Goal: Task Accomplishment & Management: Manage account settings

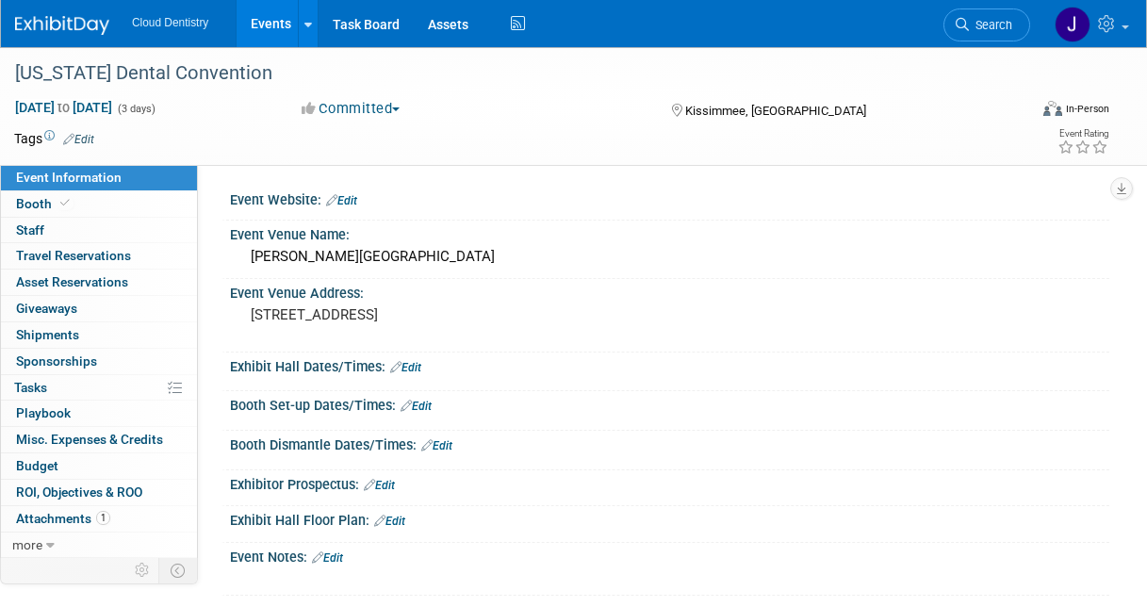
click at [282, 11] on link "Events" at bounding box center [270, 23] width 69 height 47
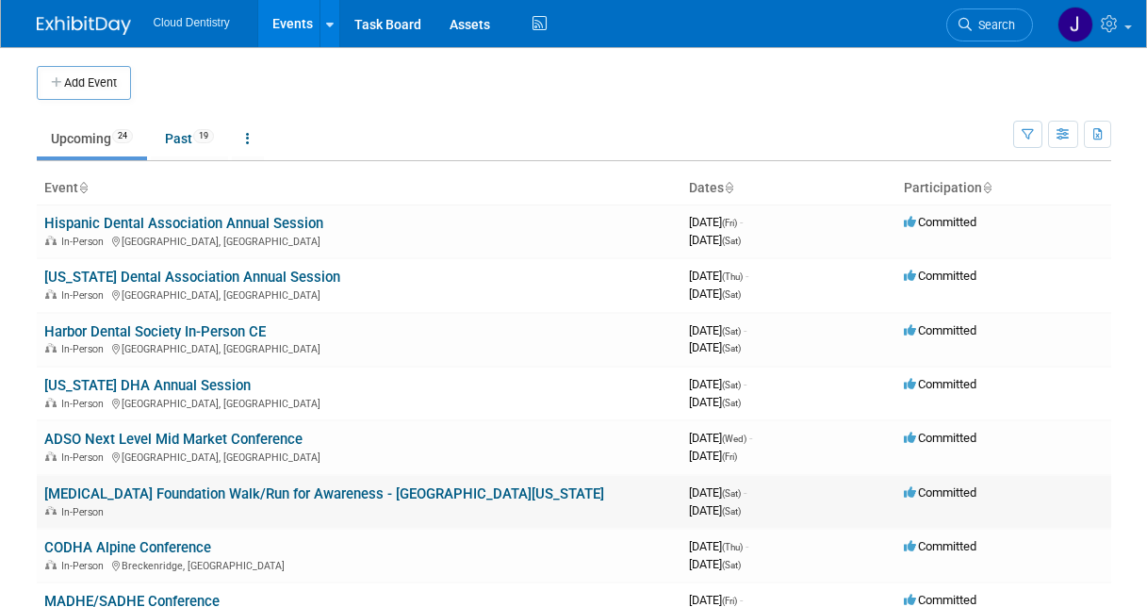
scroll to position [92, 0]
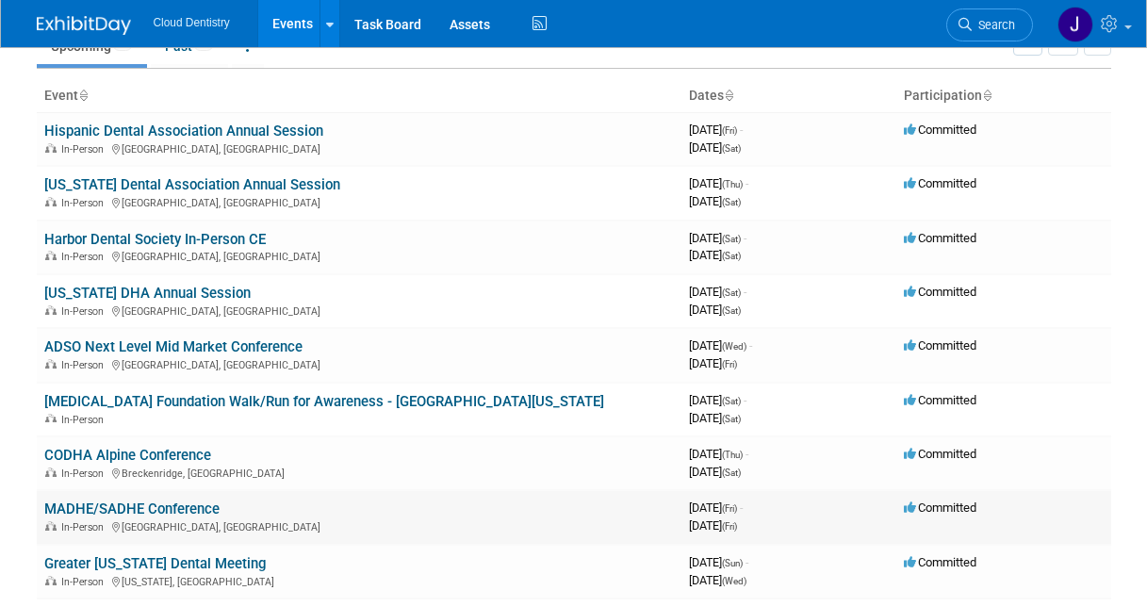
click at [174, 520] on div "In-Person Rochester, MI" at bounding box center [358, 525] width 629 height 15
click at [187, 500] on link "MADHE/SADHE Conference" at bounding box center [131, 508] width 175 height 17
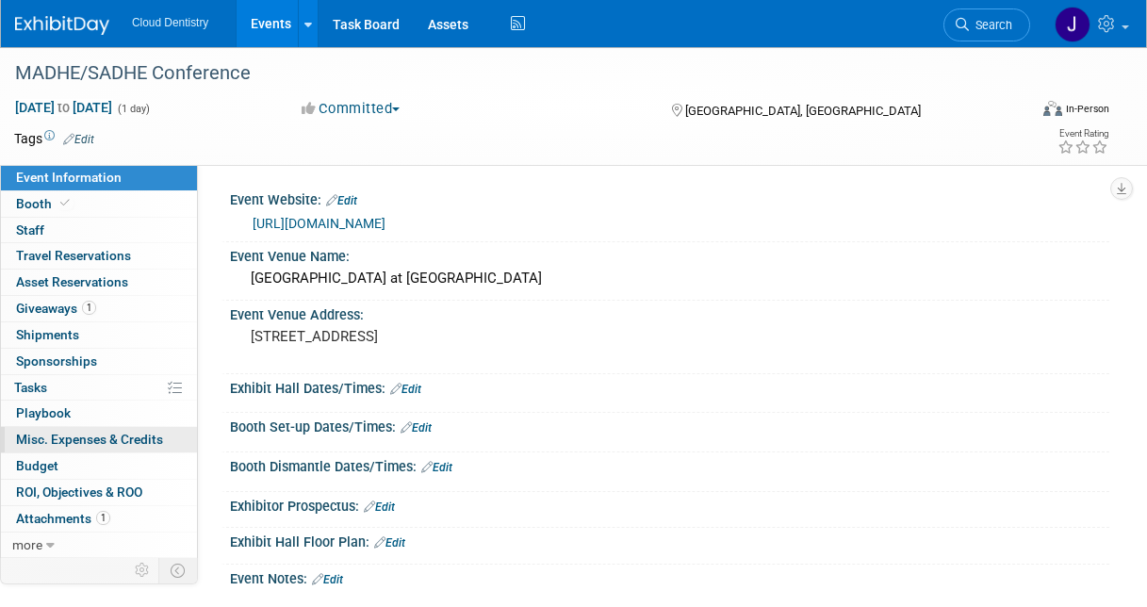
click at [117, 430] on link "0 Misc. Expenses & Credits 0" at bounding box center [99, 439] width 196 height 25
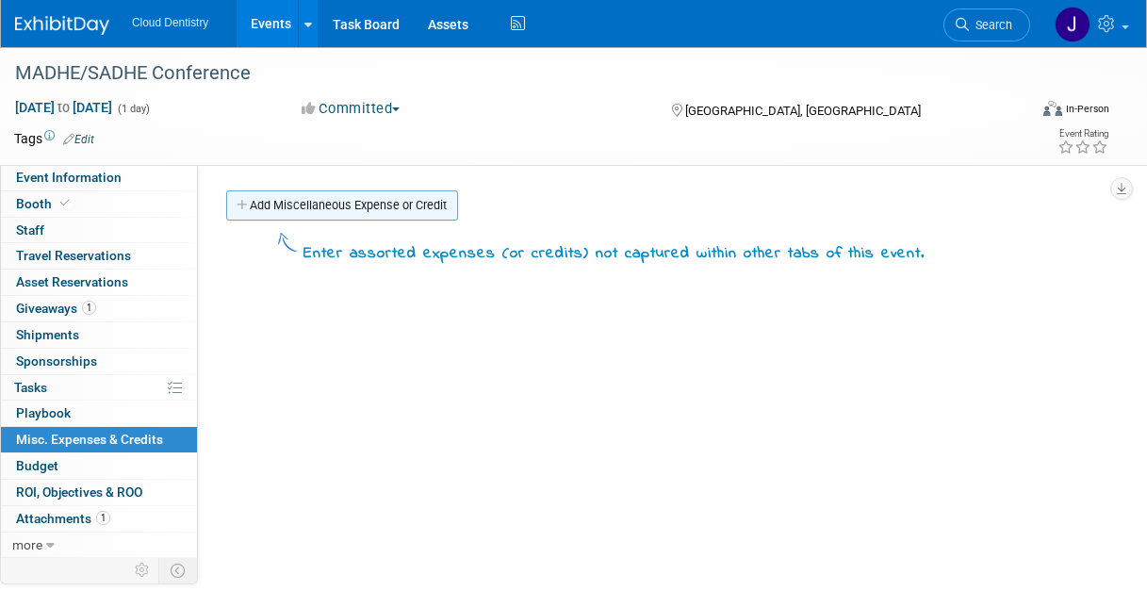
click at [394, 207] on link "Add Miscellaneous Expense or Credit" at bounding box center [342, 205] width 232 height 30
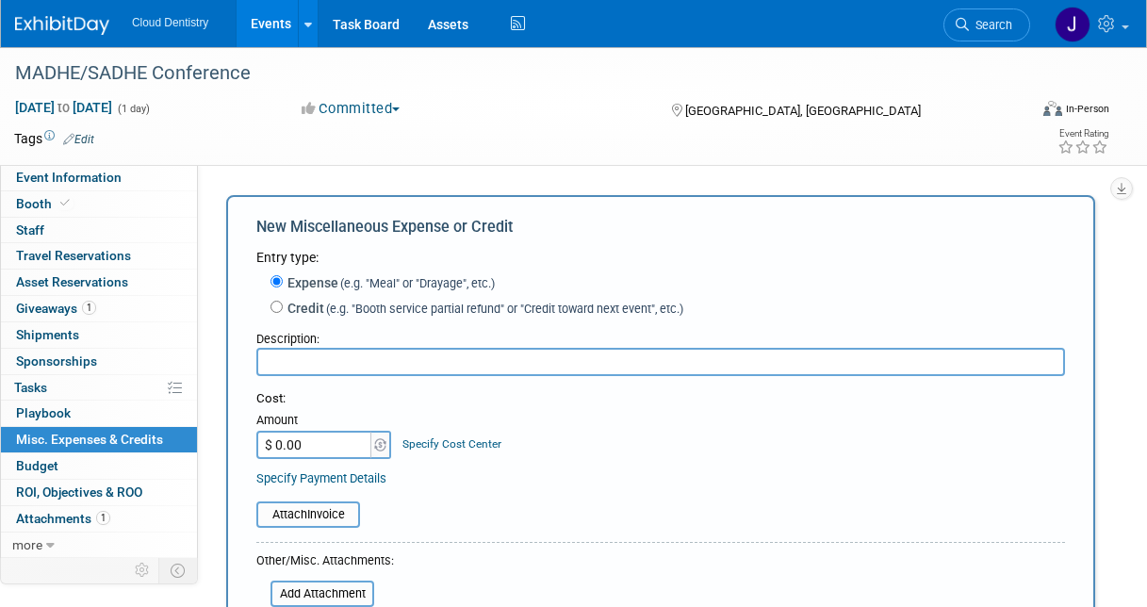
click at [309, 374] on input "text" at bounding box center [660, 362] width 808 height 28
type input "F"
type input "650 Flyers"
click at [303, 455] on input "$ 0.00" at bounding box center [315, 445] width 118 height 28
click at [320, 452] on input "$ 0.00" at bounding box center [315, 445] width 118 height 28
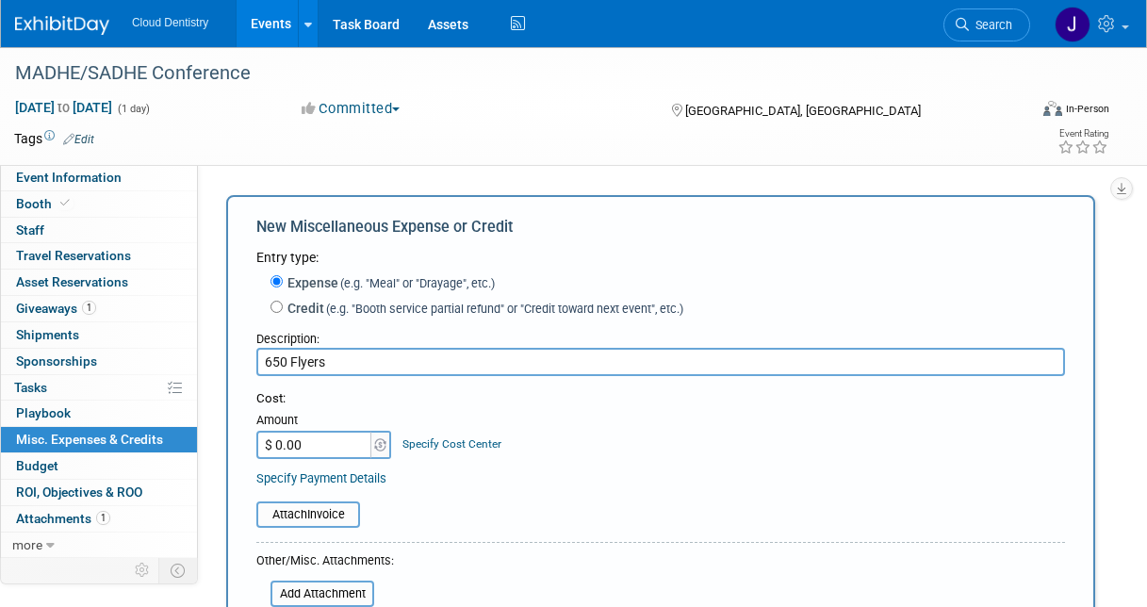
drag, startPoint x: 315, startPoint y: 452, endPoint x: 210, endPoint y: 429, distance: 107.2
click at [210, 429] on div "Event Website: Edit https://reg.learningstream.com/reg/event_page.aspx?ek=0056-…" at bounding box center [653, 361] width 911 height 393
type input "$ 284.76"
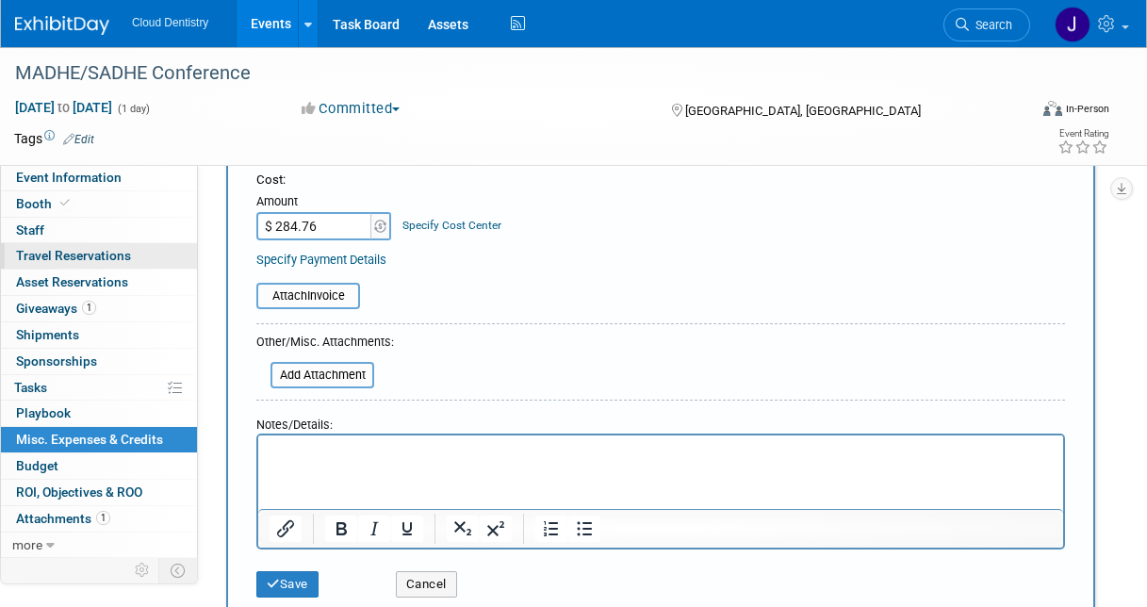
scroll to position [232, 0]
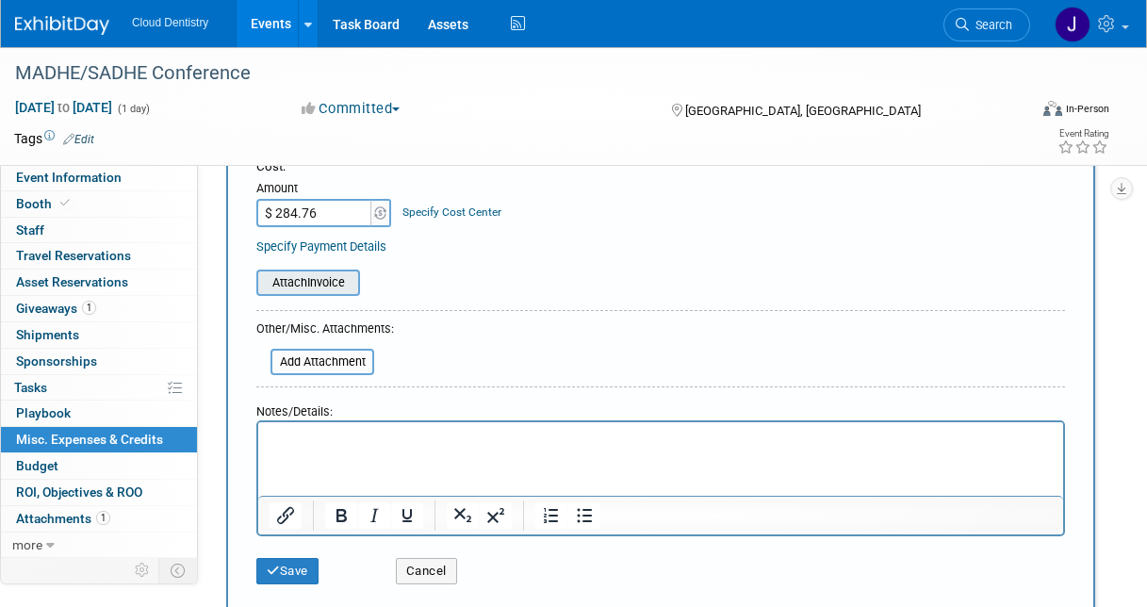
click at [310, 279] on input "file" at bounding box center [246, 282] width 224 height 23
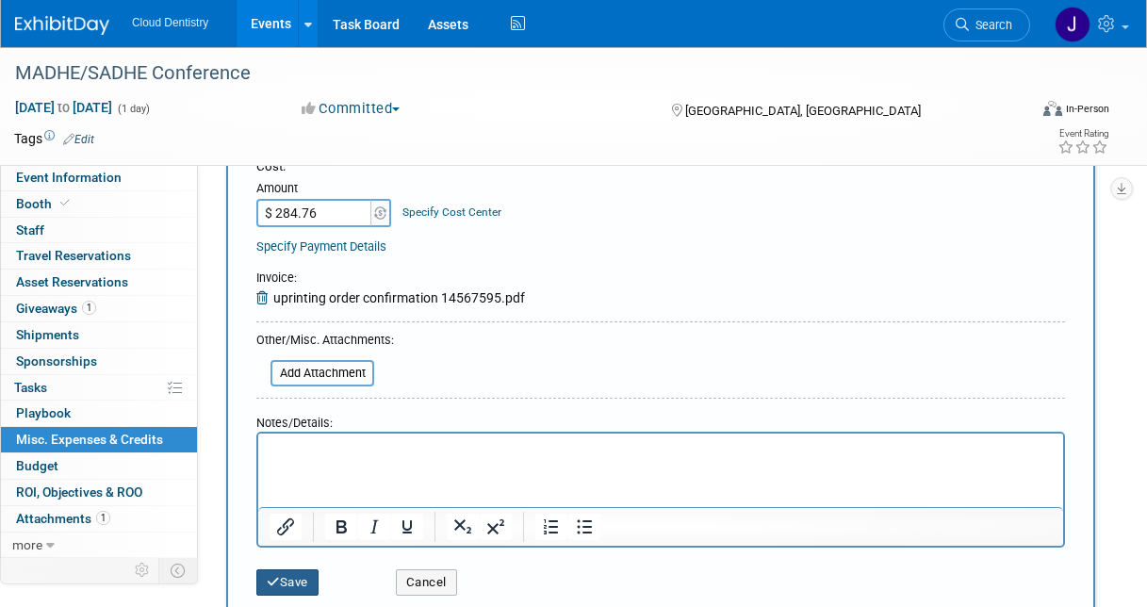
click at [282, 581] on button "Save" at bounding box center [287, 582] width 62 height 26
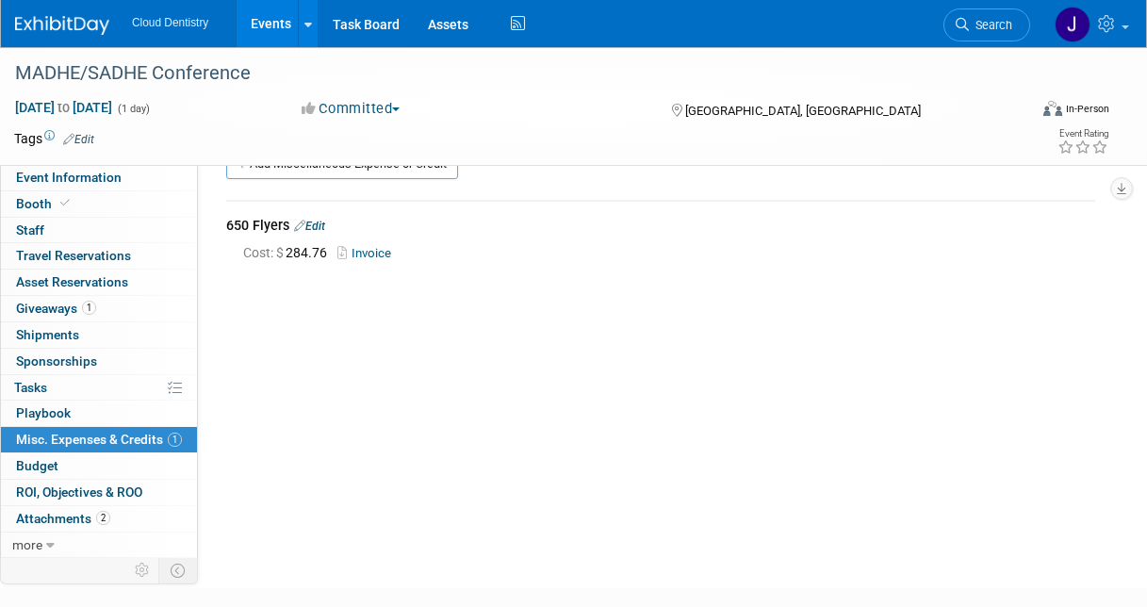
scroll to position [0, 0]
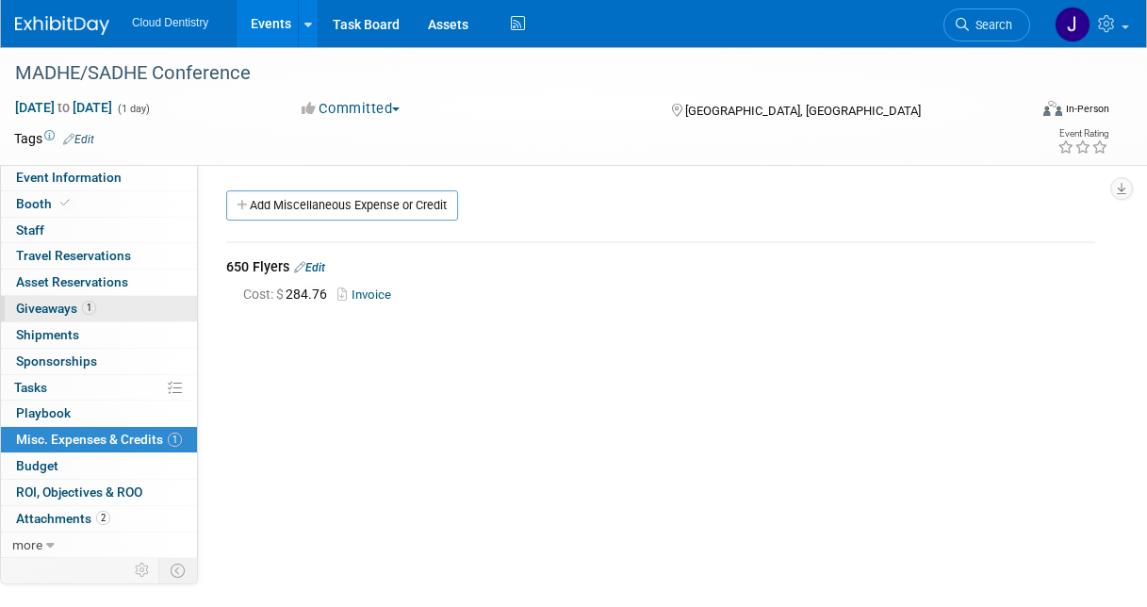
click at [66, 313] on span "Giveaways 1" at bounding box center [56, 308] width 80 height 15
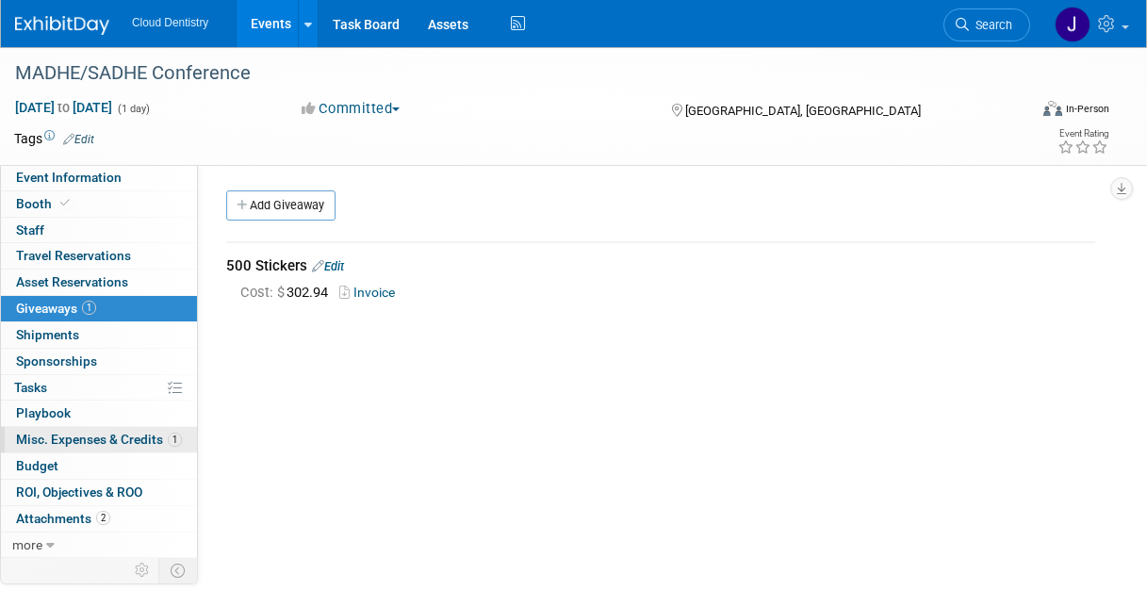
click at [88, 432] on span "Misc. Expenses & Credits 1" at bounding box center [99, 439] width 166 height 15
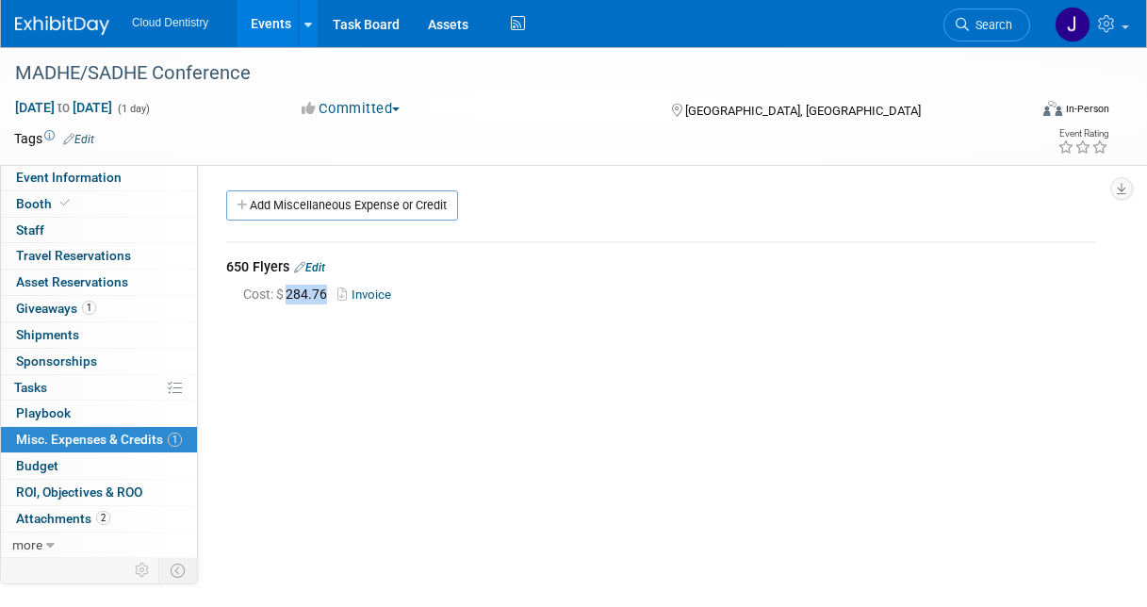
drag, startPoint x: 330, startPoint y: 296, endPoint x: 290, endPoint y: 294, distance: 39.6
click at [290, 294] on span "Cost: $ 284.76" at bounding box center [288, 293] width 91 height 15
copy span "284.76"
click at [334, 269] on div "650 Flyers Edit" at bounding box center [660, 268] width 869 height 23
click at [318, 269] on link "Edit" at bounding box center [309, 267] width 31 height 13
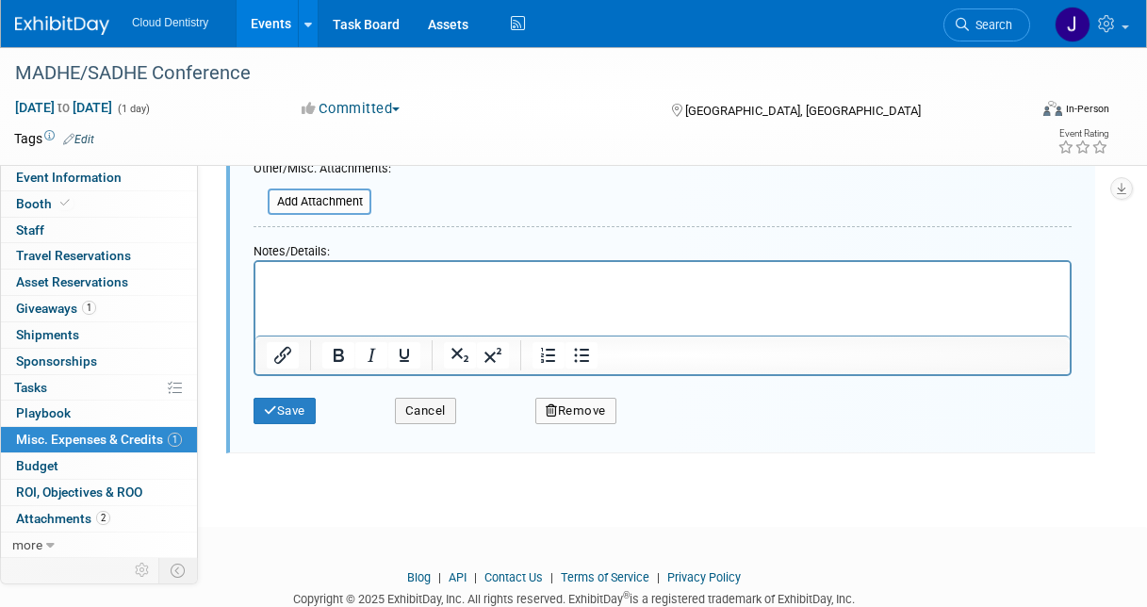
scroll to position [451, 0]
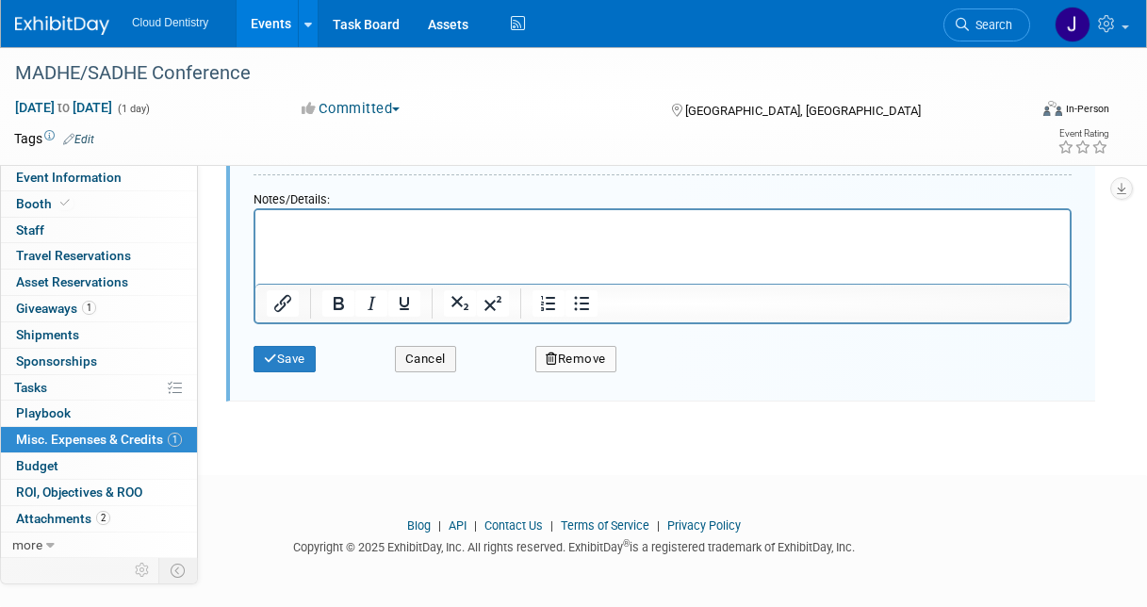
click at [607, 350] on button "Remove" at bounding box center [575, 359] width 81 height 26
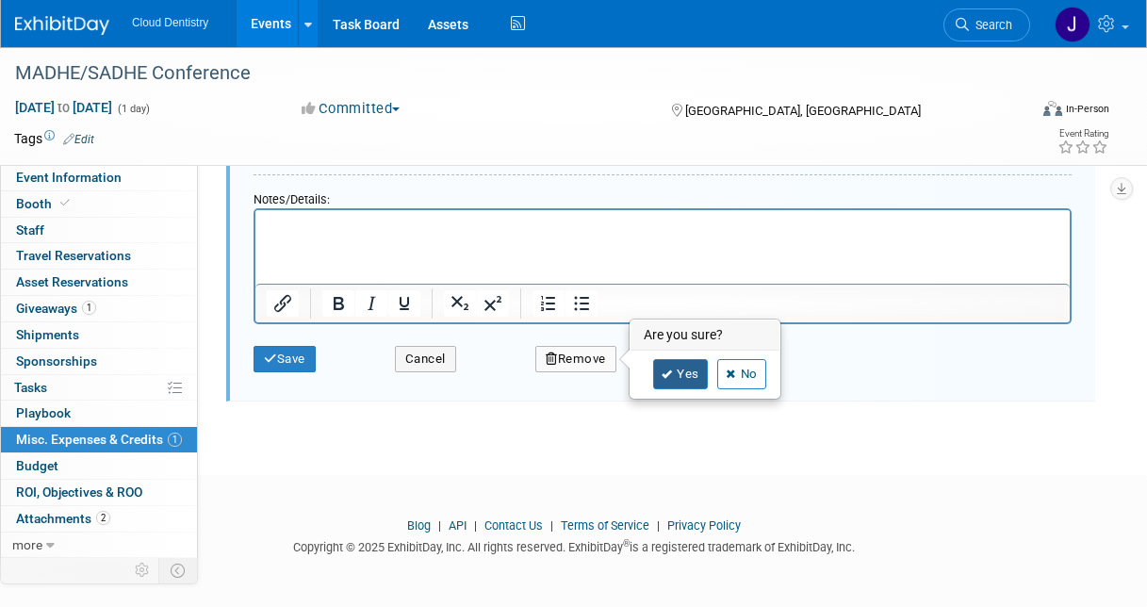
click at [686, 368] on link "Yes" at bounding box center [680, 374] width 55 height 30
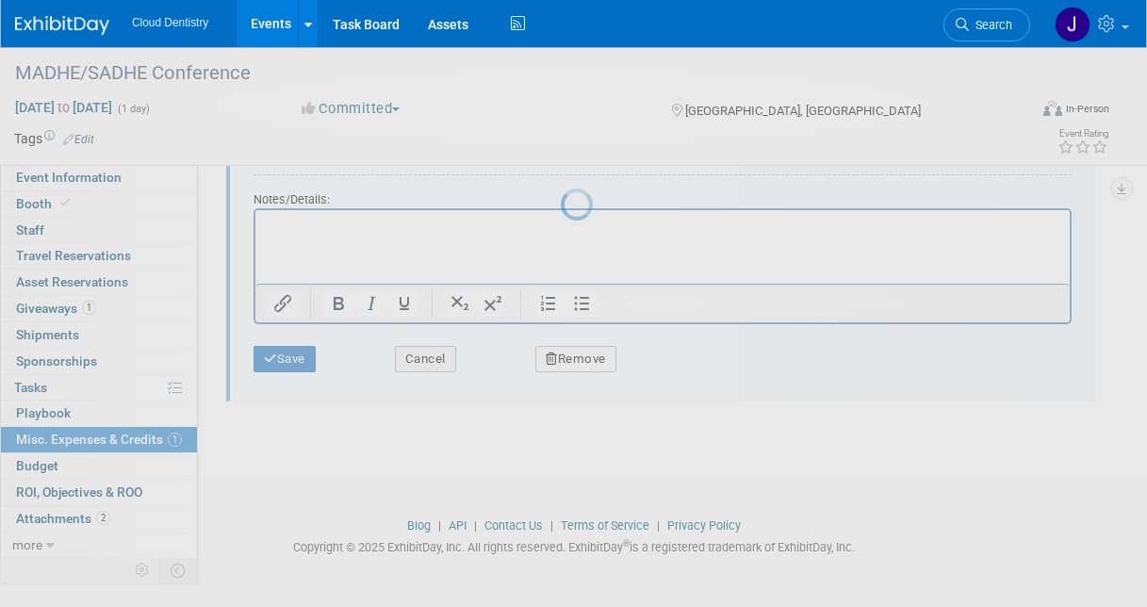
scroll to position [155, 0]
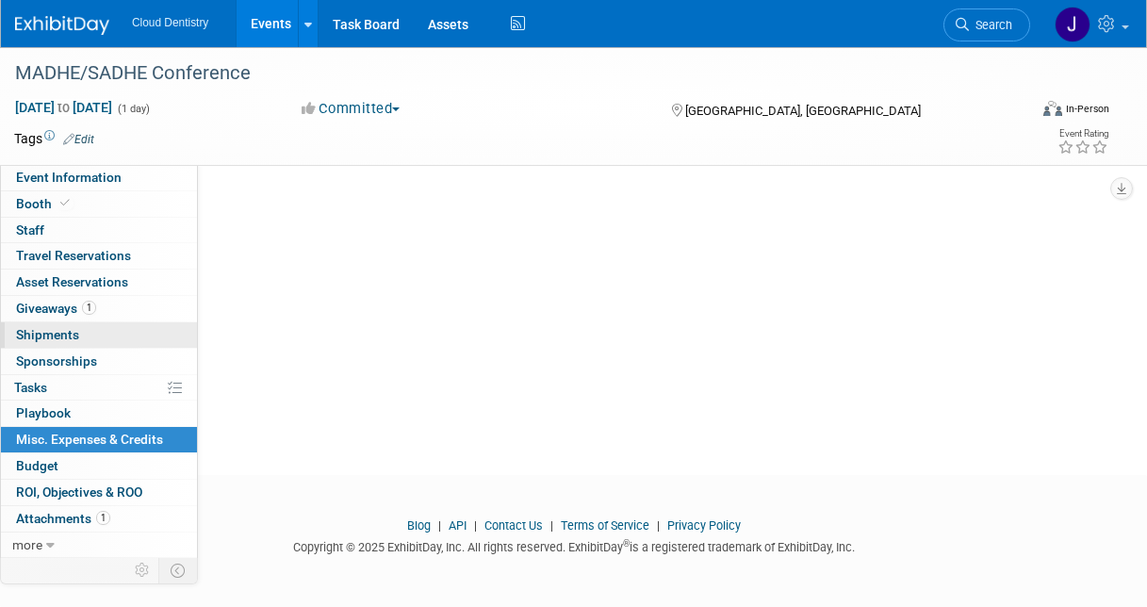
click at [124, 322] on link "0 Shipments 0" at bounding box center [99, 334] width 196 height 25
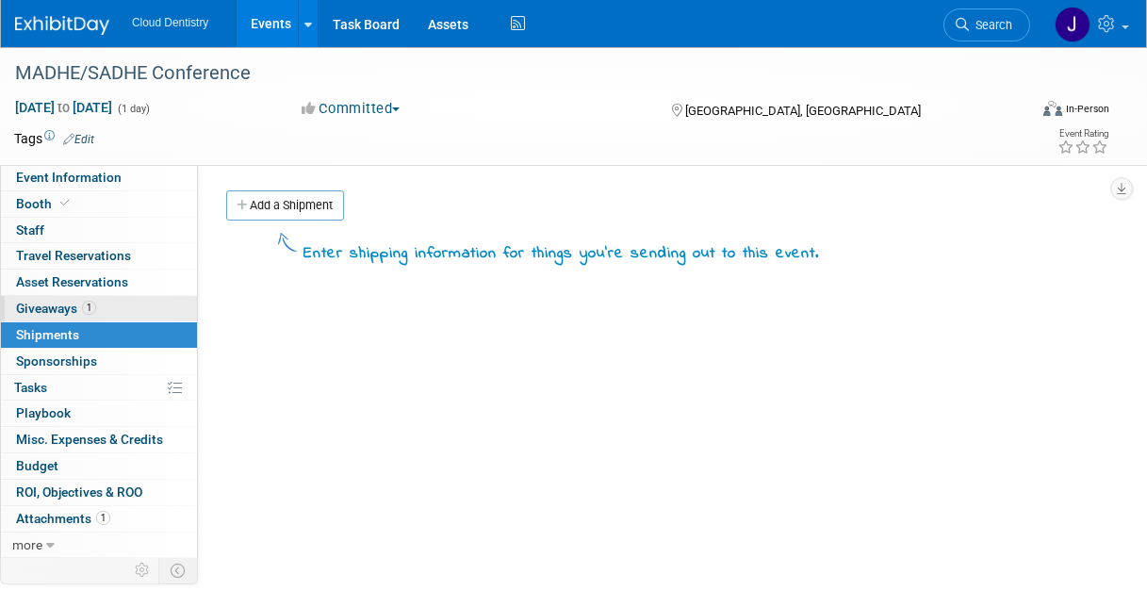
click at [126, 307] on link "1 Giveaways 1" at bounding box center [99, 308] width 196 height 25
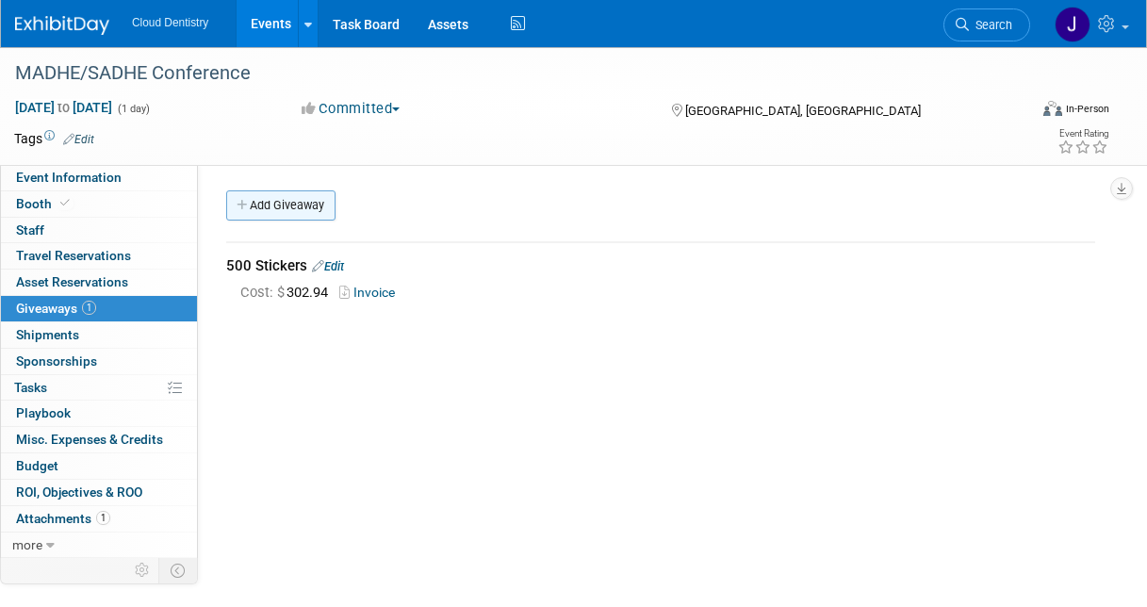
click at [312, 196] on link "Add Giveaway" at bounding box center [280, 205] width 109 height 30
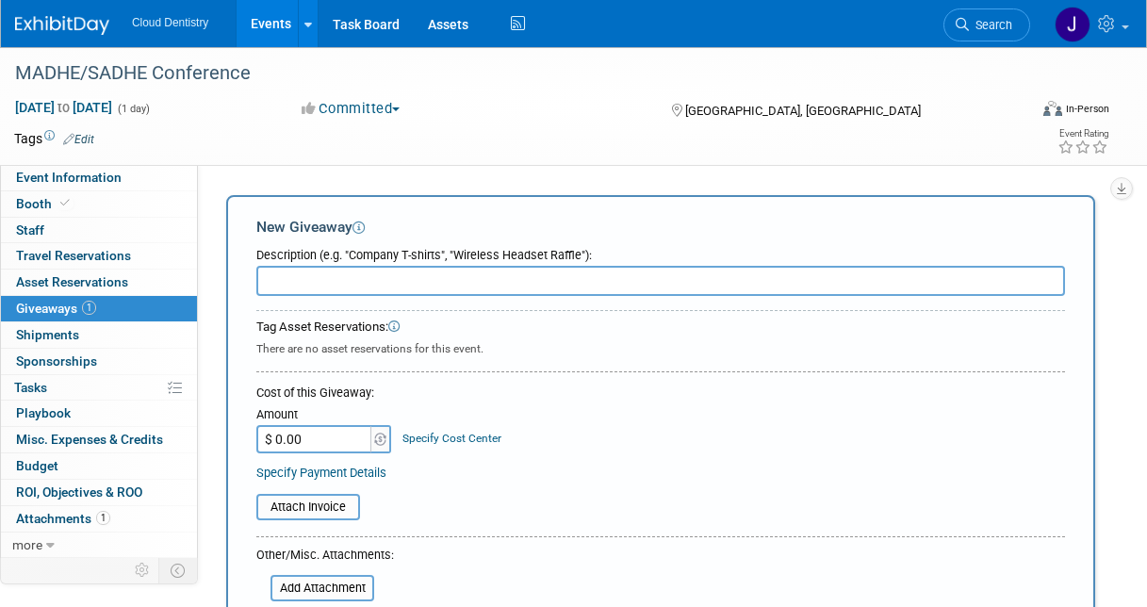
click at [350, 283] on input "text" at bounding box center [660, 281] width 808 height 30
type input "5"
type input "650 Flyers"
click at [328, 435] on input "$ 0.00" at bounding box center [315, 439] width 118 height 28
paste input "284.76"
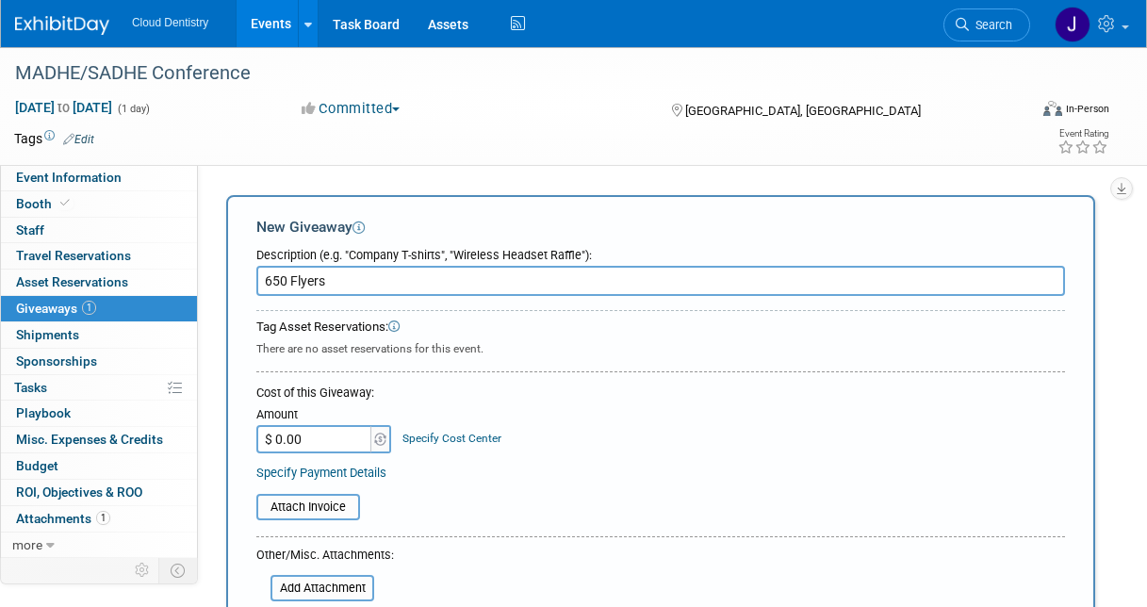
type input "$ 284.76"
click at [314, 498] on input "file" at bounding box center [246, 507] width 224 height 23
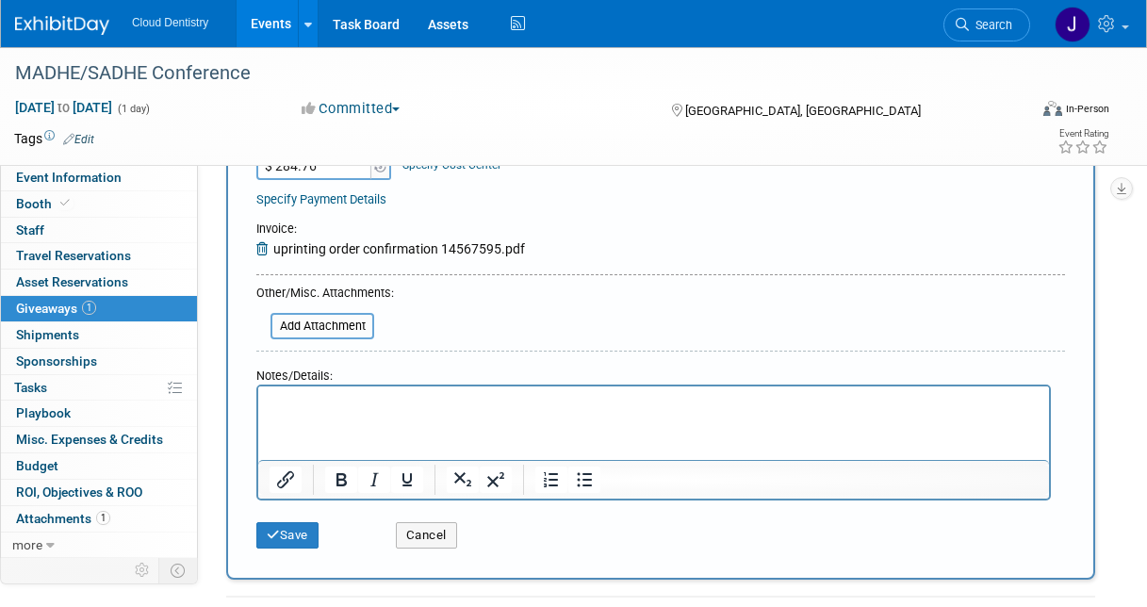
scroll to position [302, 0]
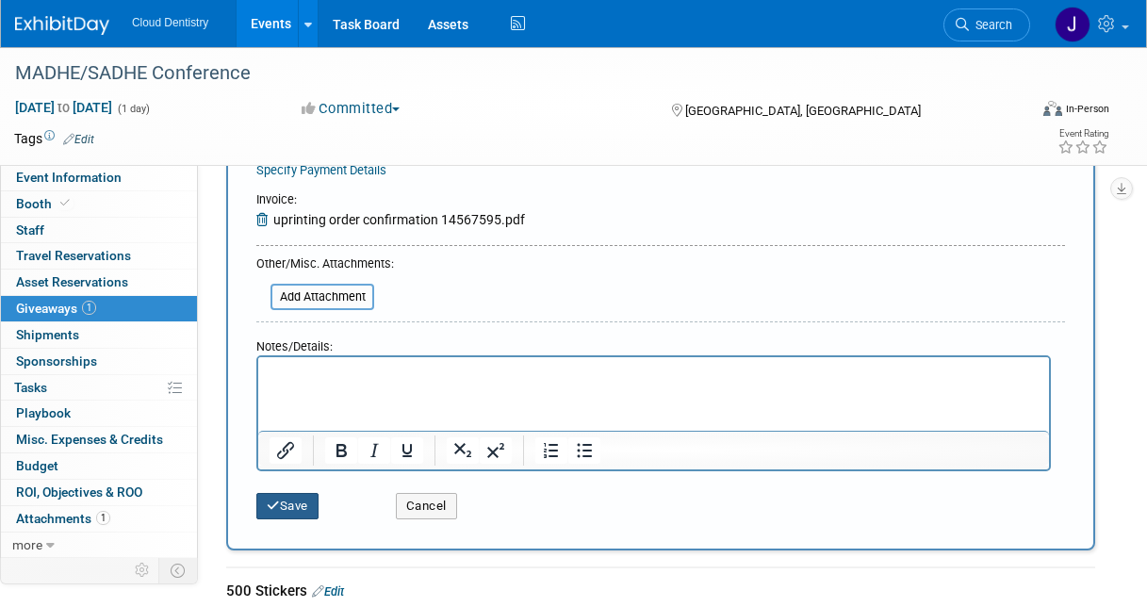
click at [282, 502] on button "Save" at bounding box center [287, 506] width 62 height 26
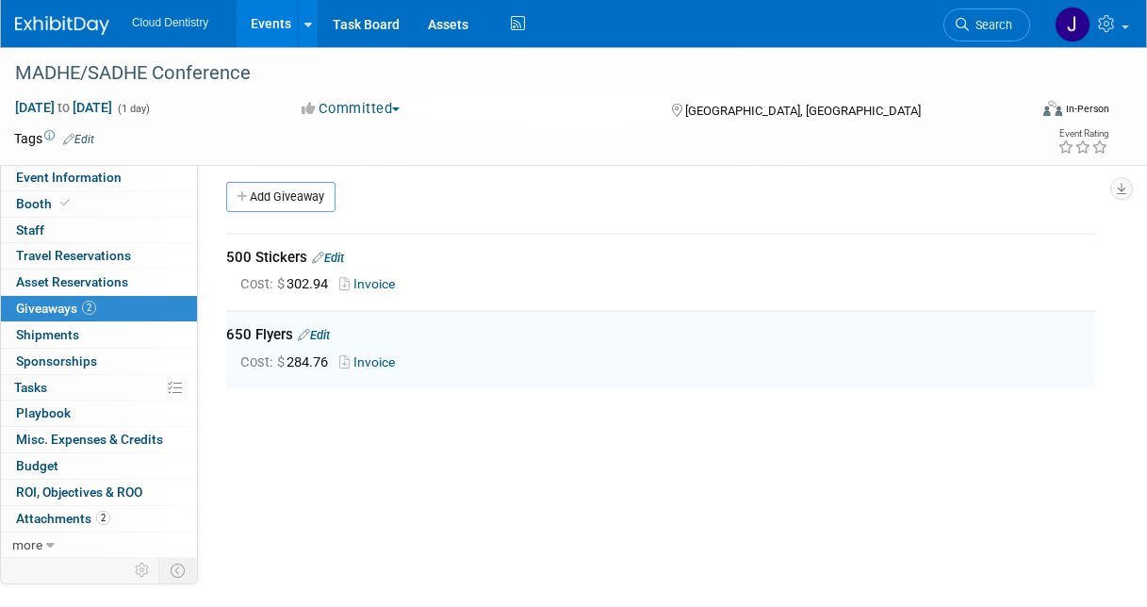
scroll to position [0, 0]
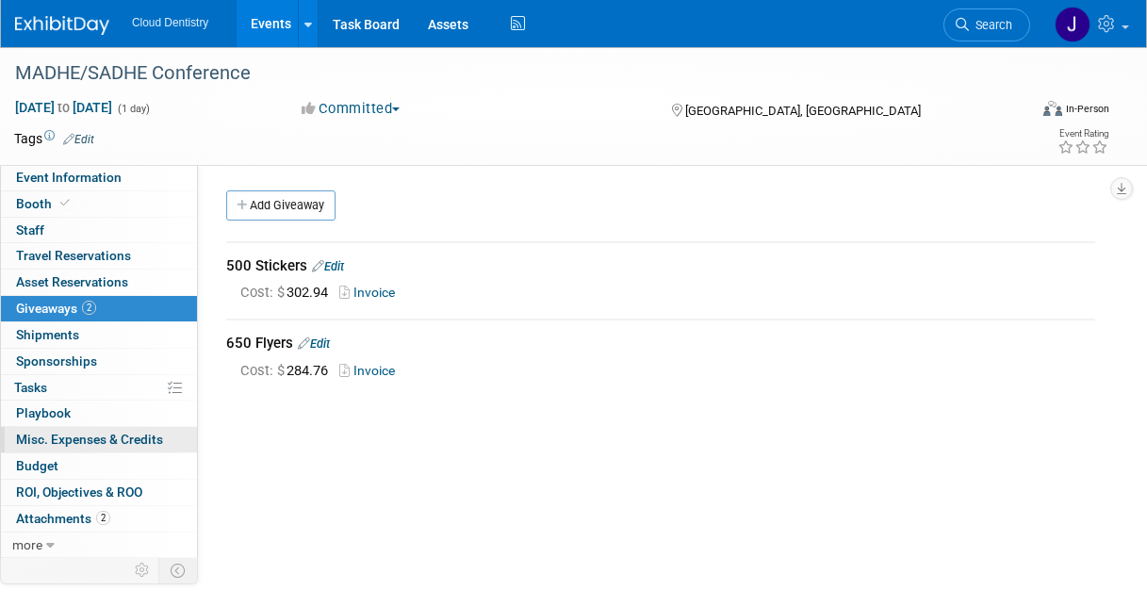
click at [108, 438] on span "Misc. Expenses & Credits 1" at bounding box center [89, 439] width 147 height 15
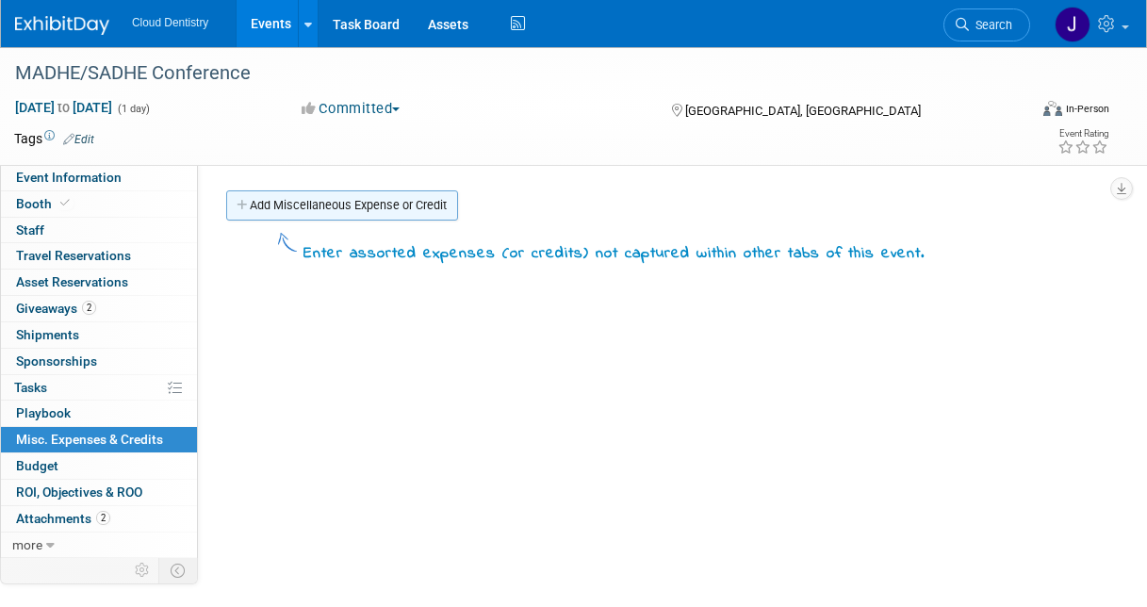
click at [407, 215] on link "Add Miscellaneous Expense or Credit" at bounding box center [342, 205] width 232 height 30
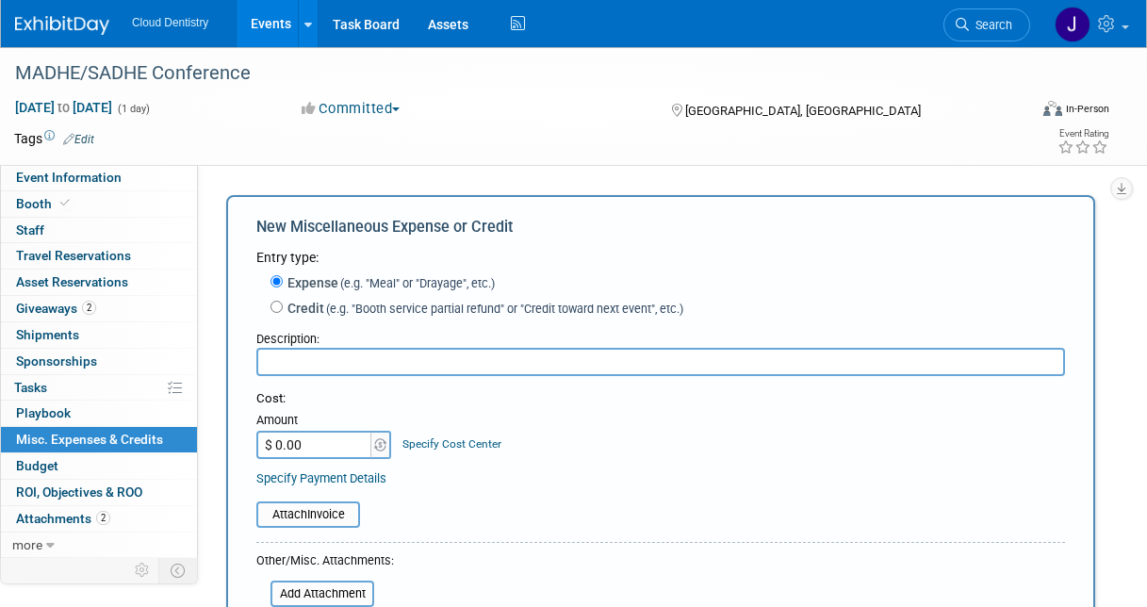
click at [407, 365] on input "text" at bounding box center [660, 362] width 808 height 28
type input "Mounted Poster & Table Top Banner"
click at [318, 448] on input "$ 0.00" at bounding box center [315, 445] width 118 height 28
type input "$ 67.45"
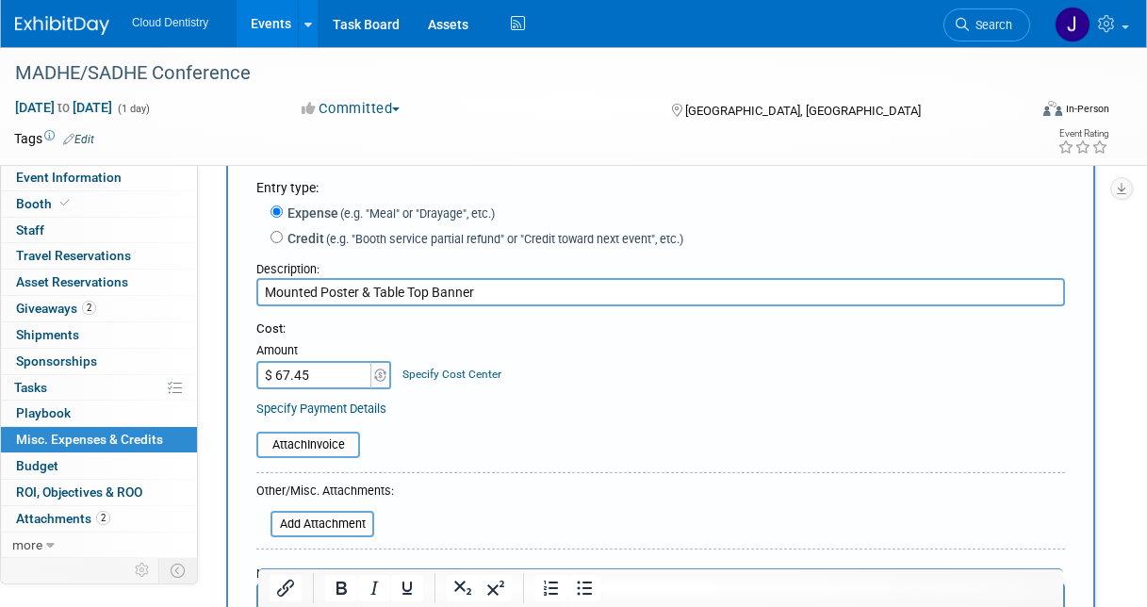
scroll to position [111, 0]
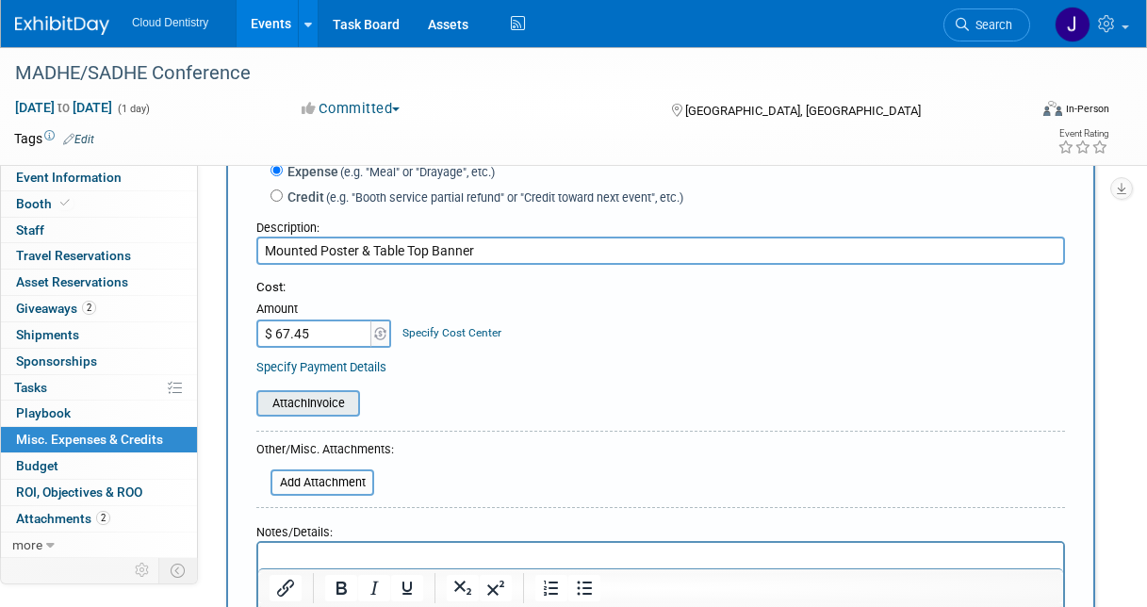
click at [333, 402] on input "file" at bounding box center [246, 403] width 224 height 23
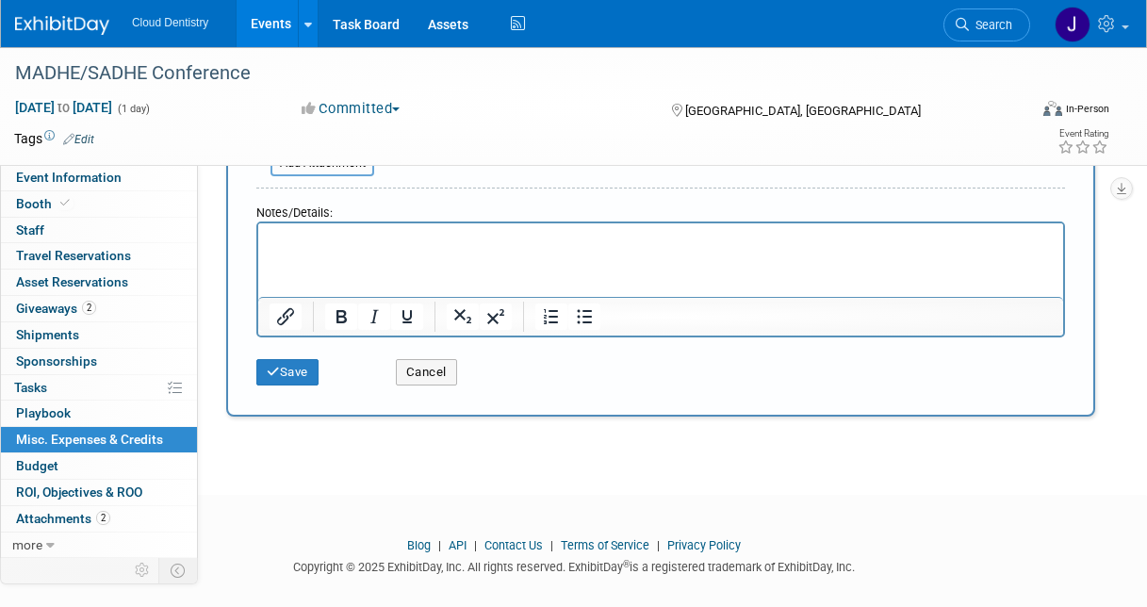
scroll to position [462, 0]
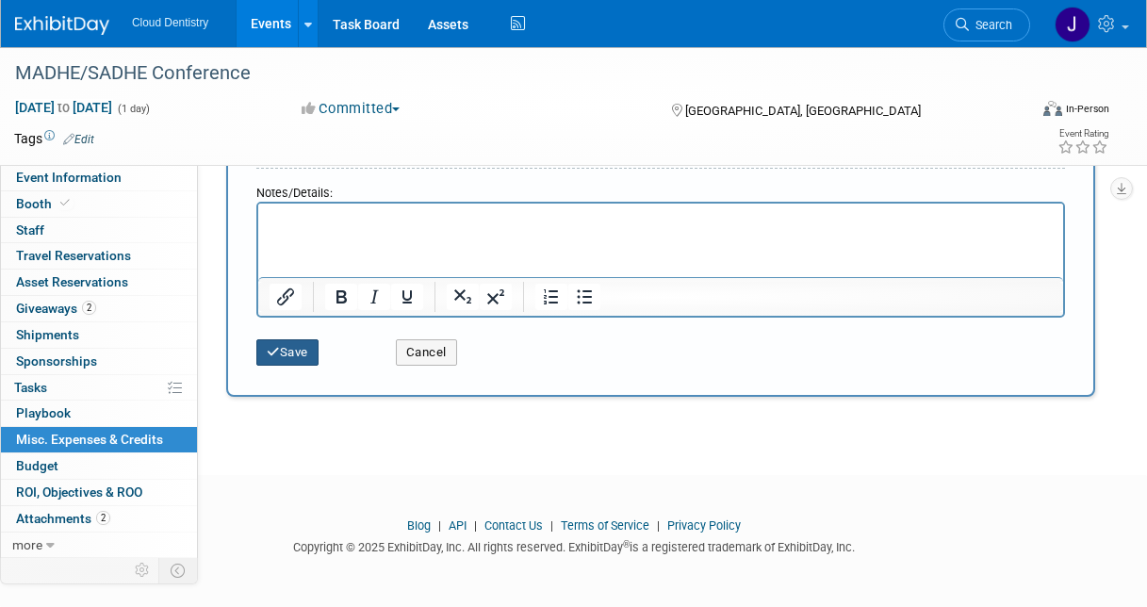
click at [311, 346] on button "Save" at bounding box center [287, 352] width 62 height 26
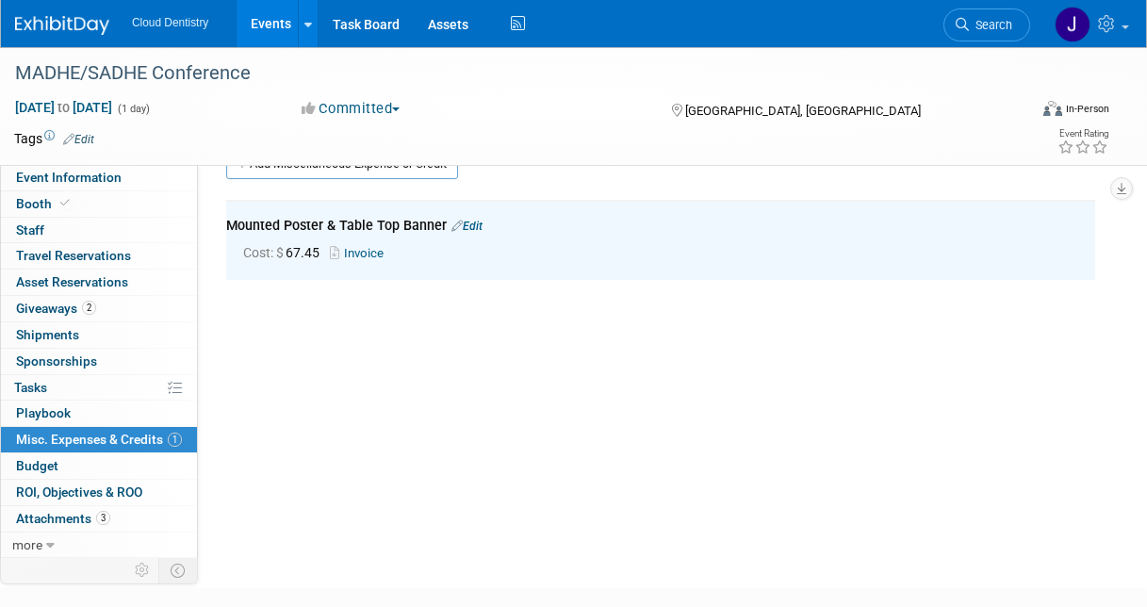
scroll to position [0, 0]
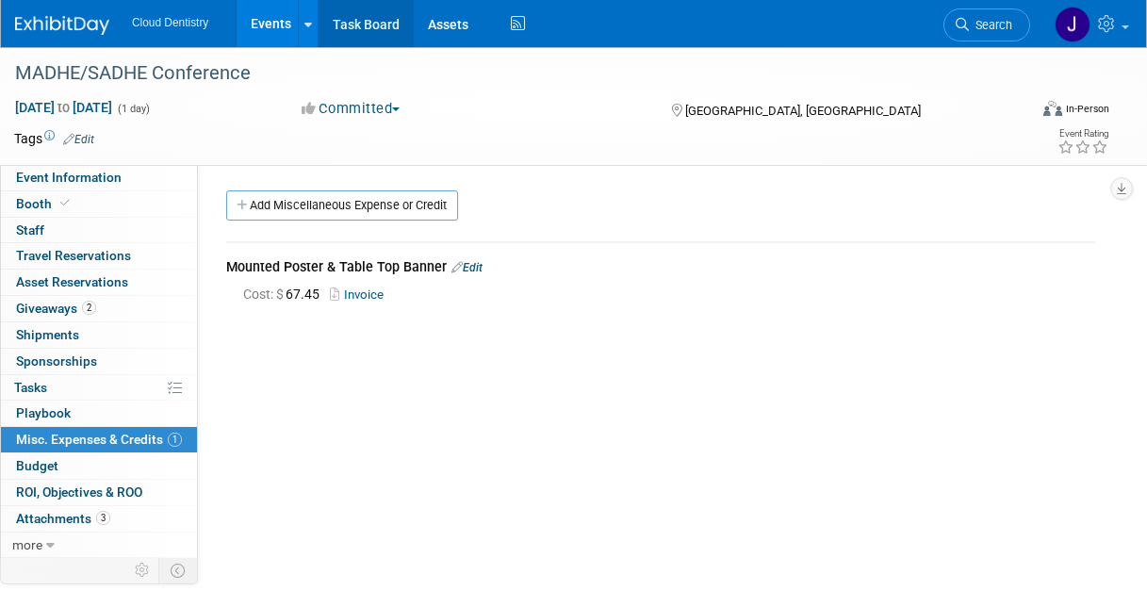
click at [358, 19] on link "Task Board" at bounding box center [365, 23] width 95 height 47
